Goal: Transaction & Acquisition: Purchase product/service

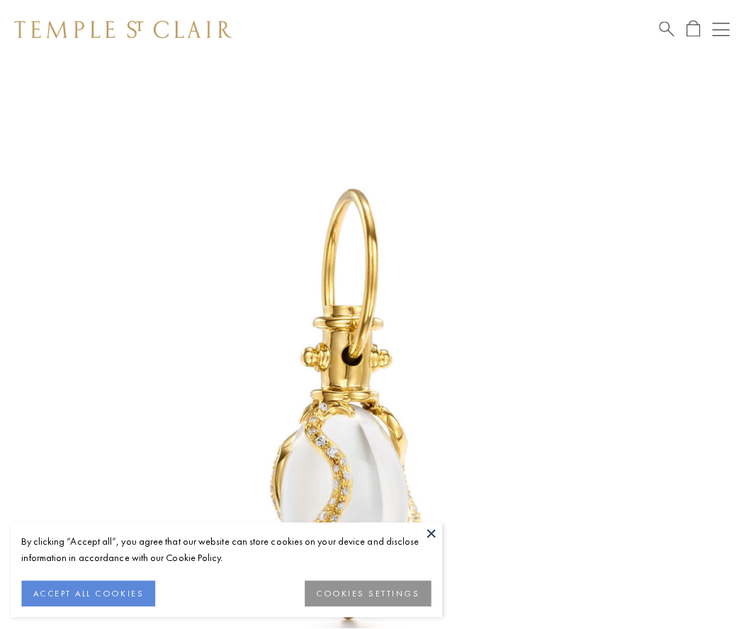
scroll to position [18, 0]
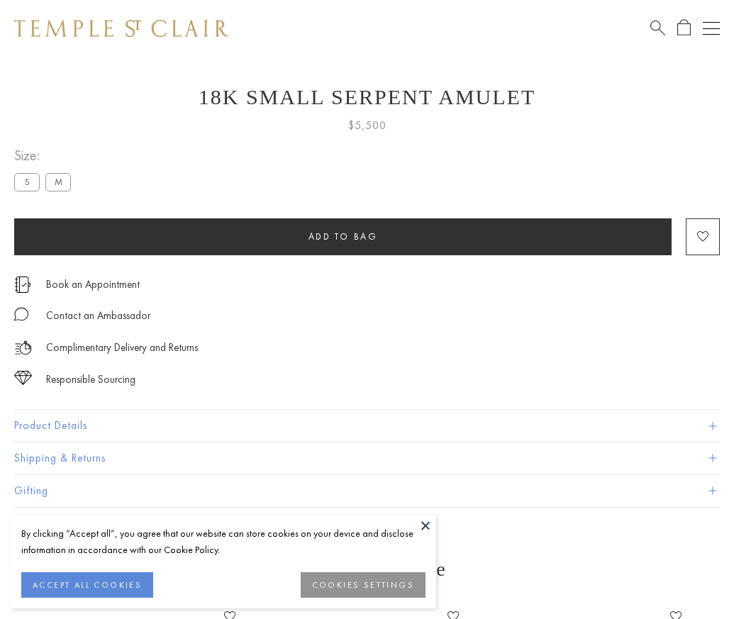
click at [342, 236] on span "Add to bag" at bounding box center [342, 236] width 69 height 12
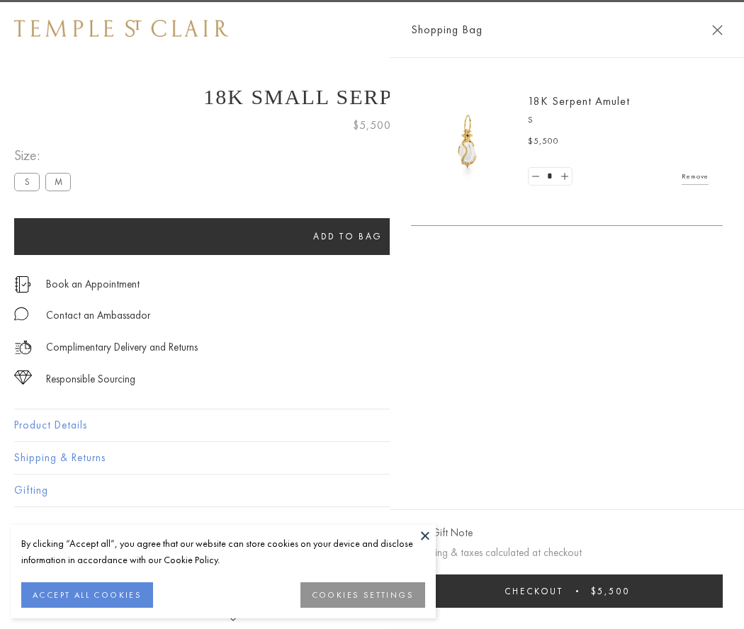
click at [723, 591] on button "Checkout $5,500" at bounding box center [567, 591] width 312 height 33
